Goal: Task Accomplishment & Management: Manage account settings

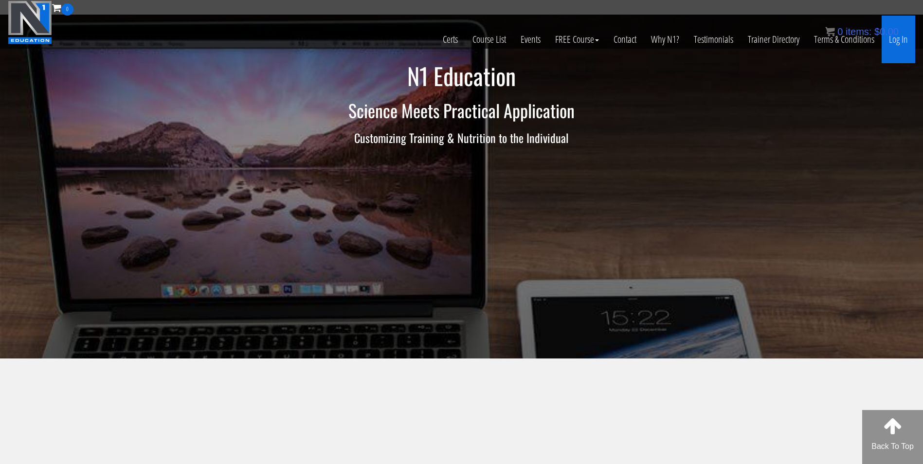
click at [901, 37] on link "Log In" at bounding box center [899, 40] width 34 height 48
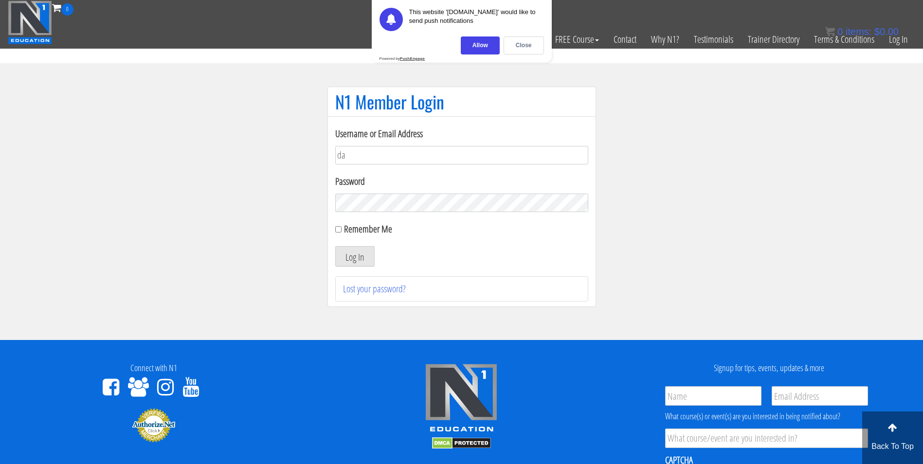
type input "d"
